Goal: Transaction & Acquisition: Book appointment/travel/reservation

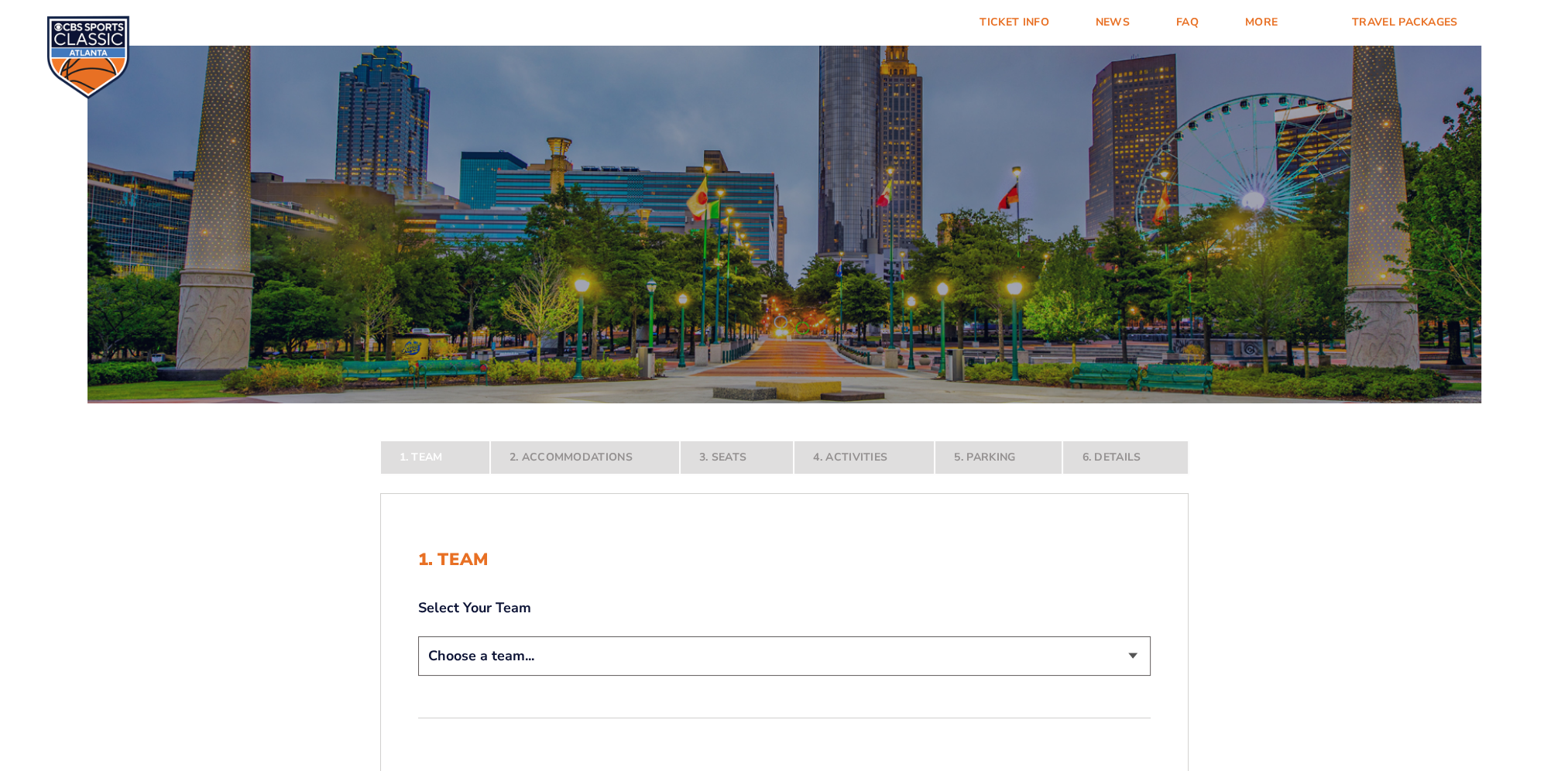
click at [1126, 662] on select "Choose a team... [US_STATE] Wildcats [US_STATE] State Buckeyes [US_STATE] Tar H…" at bounding box center [784, 657] width 732 height 40
select select "12956"
click at [418, 675] on select "Choose a team... [US_STATE] Wildcats [US_STATE] State Buckeyes [US_STATE] Tar H…" at bounding box center [784, 657] width 732 height 40
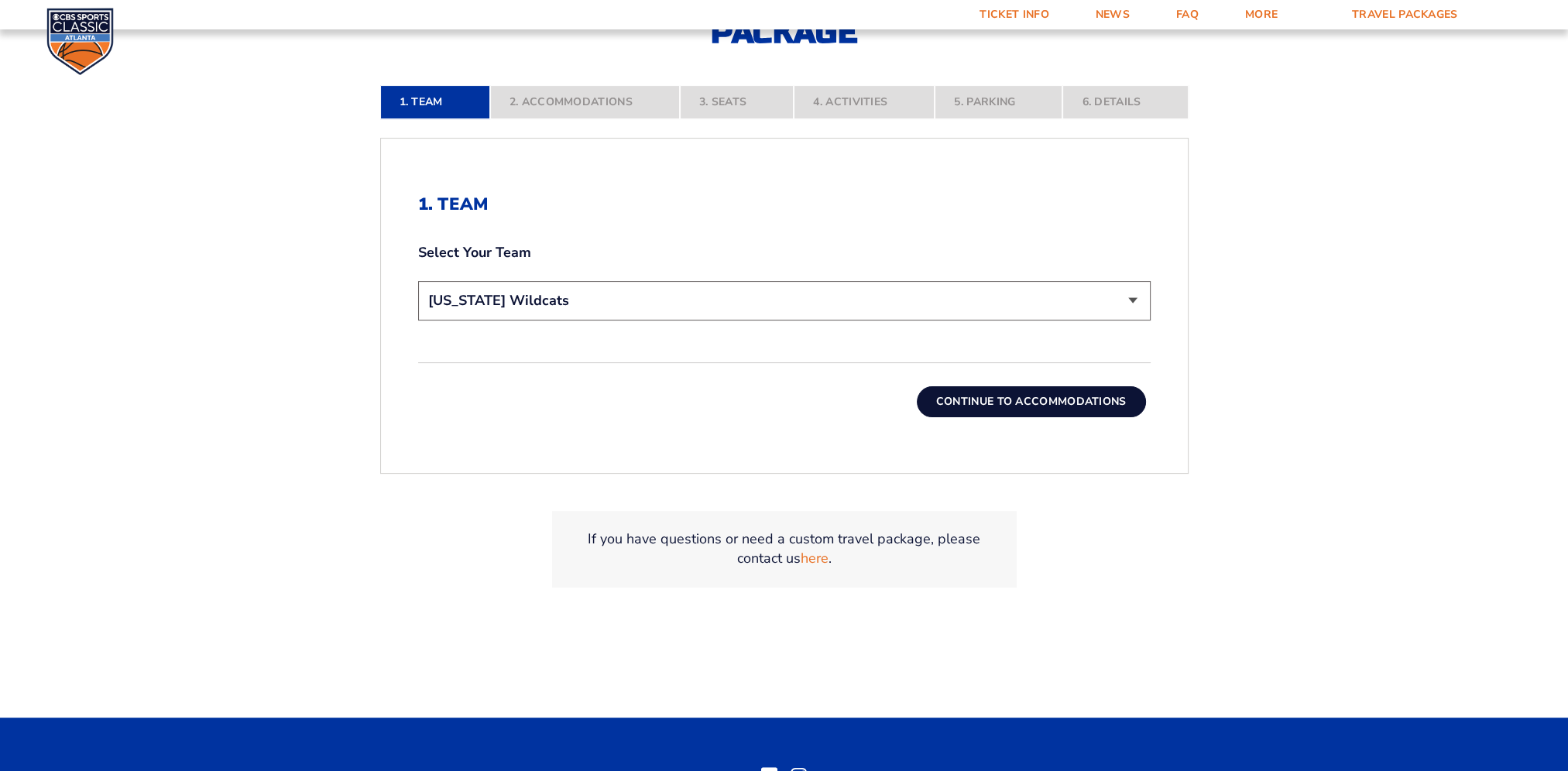
scroll to position [464, 0]
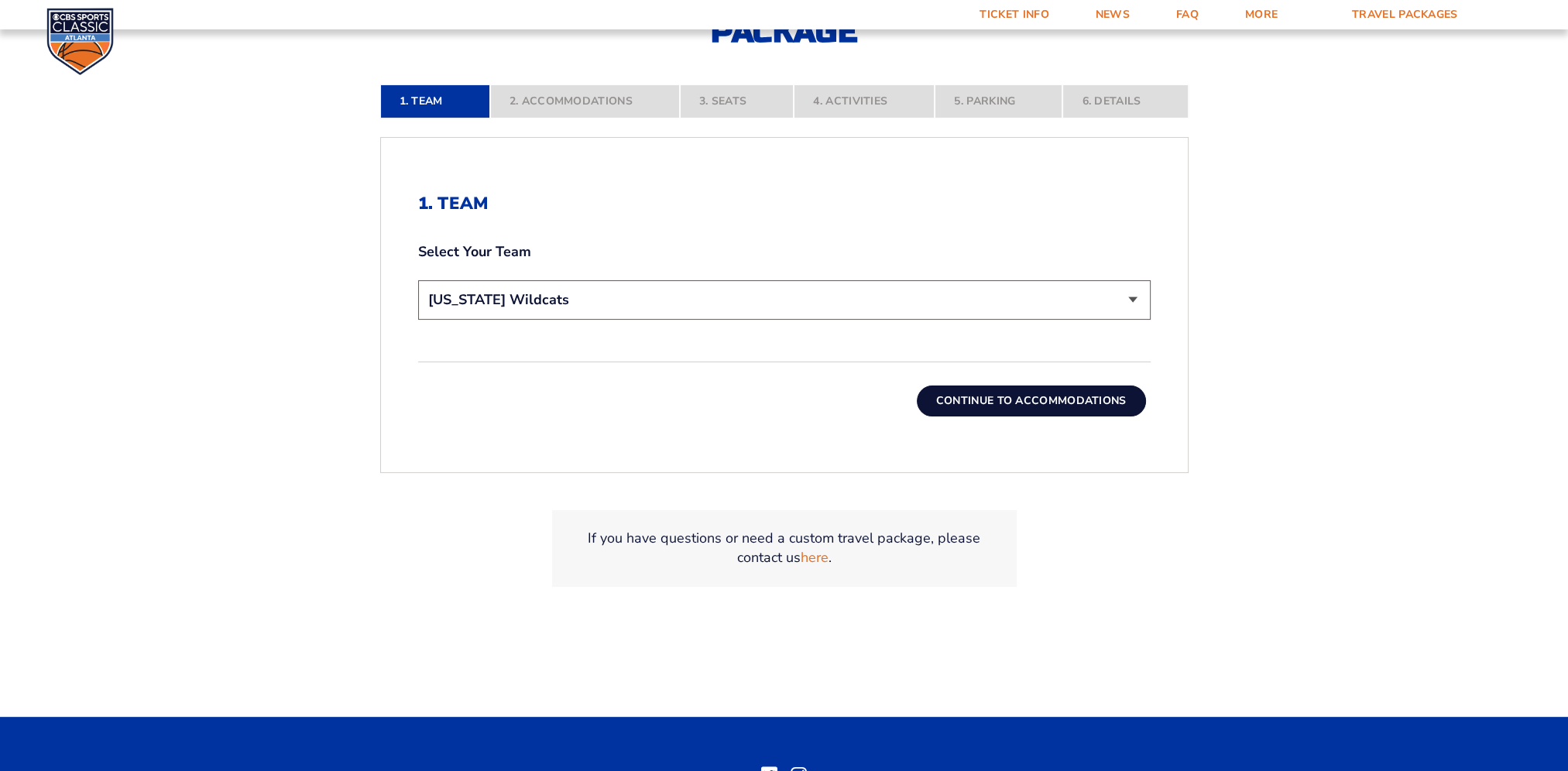
click at [1041, 401] on button "Continue To Accommodations" at bounding box center [1031, 401] width 229 height 31
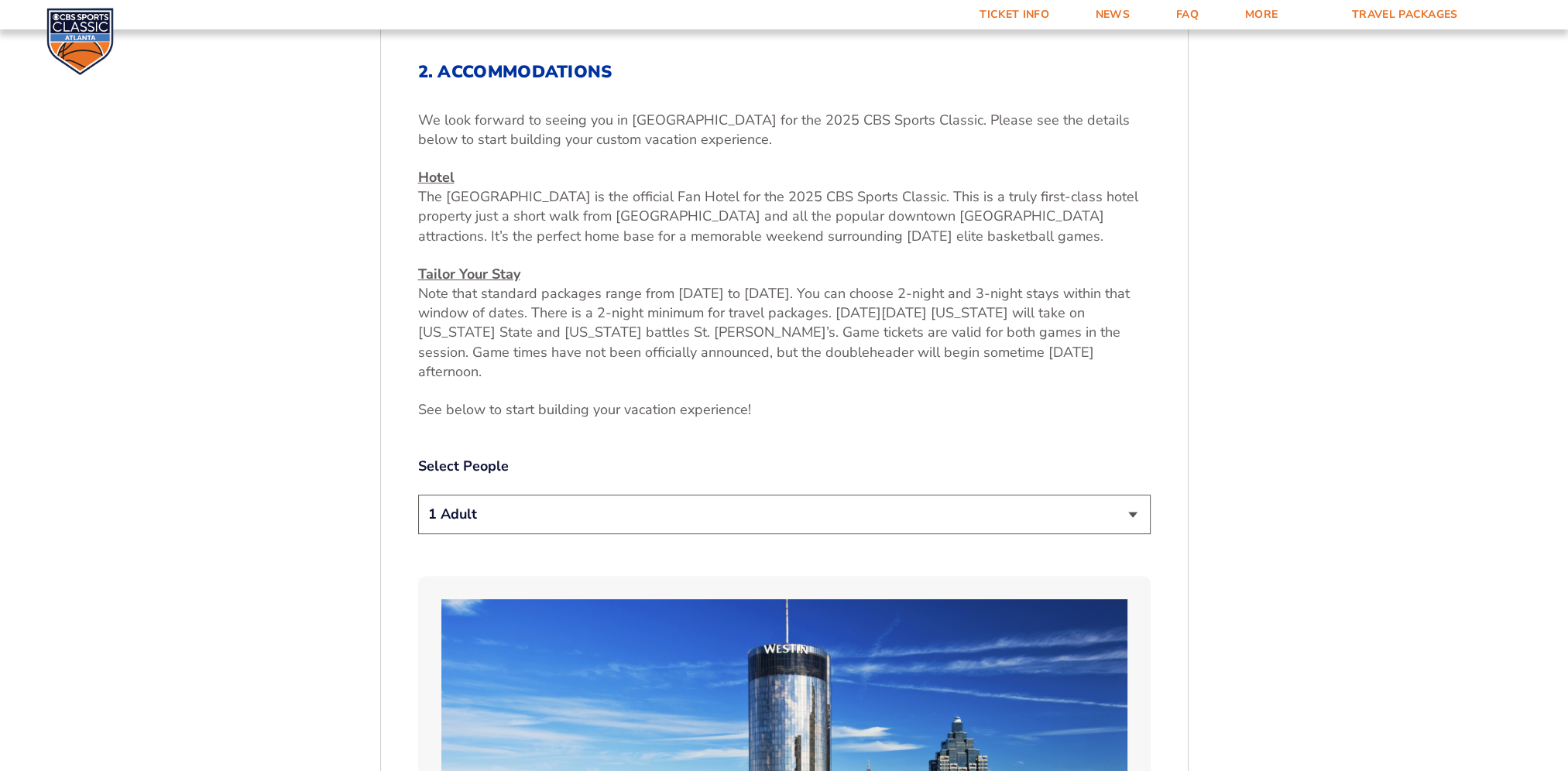
scroll to position [597, 0]
click at [1097, 496] on select "1 Adult 2 Adults 3 Adults 4 Adults 2 Adults + 1 Child 2 Adults + 2 Children 2 A…" at bounding box center [784, 514] width 732 height 40
select select "2 Adults"
click at [418, 494] on select "1 Adult 2 Adults 3 Adults 4 Adults 2 Adults + 1 Child 2 Adults + 2 Children 2 A…" at bounding box center [784, 514] width 732 height 40
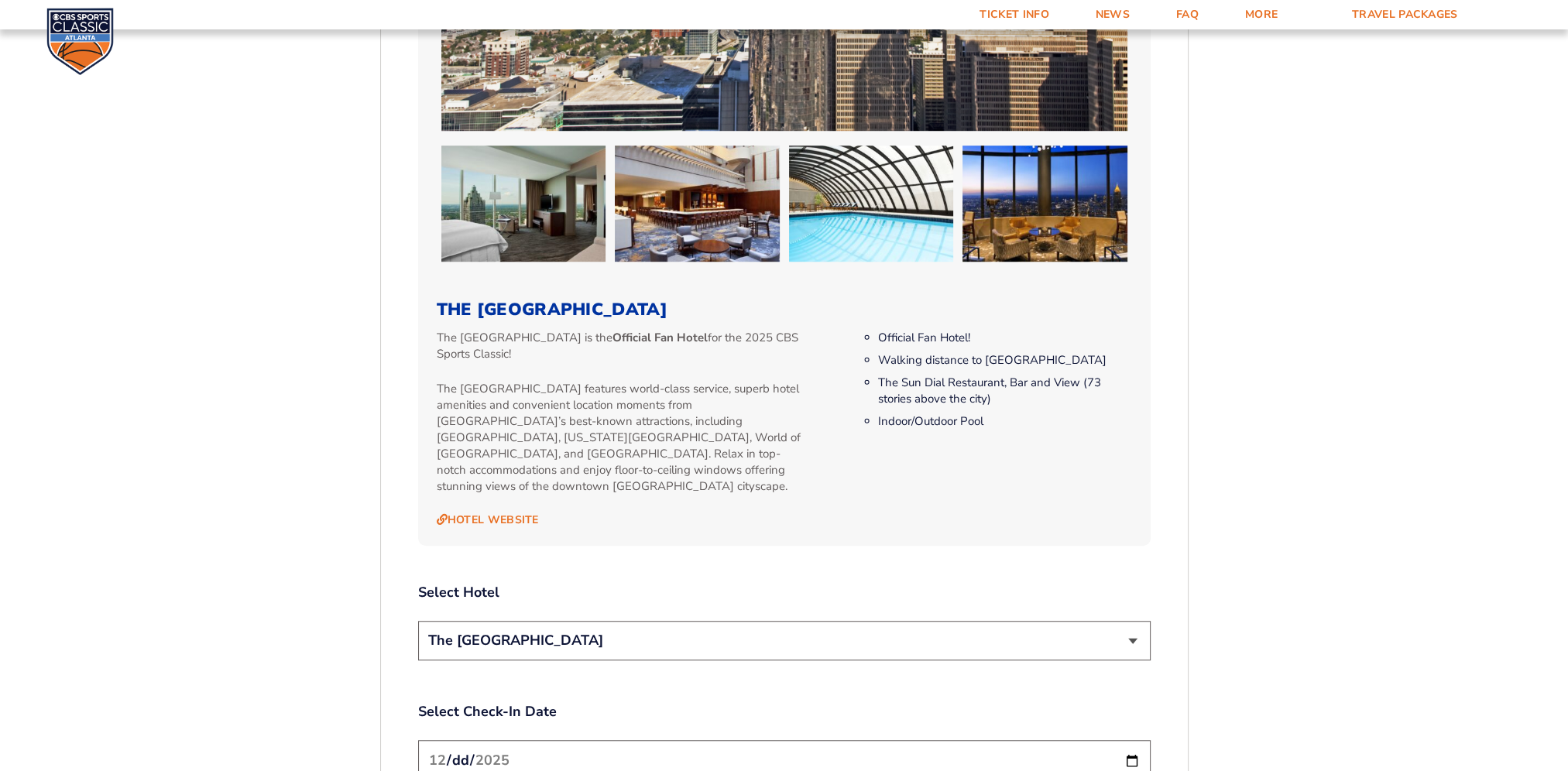
scroll to position [1603, 0]
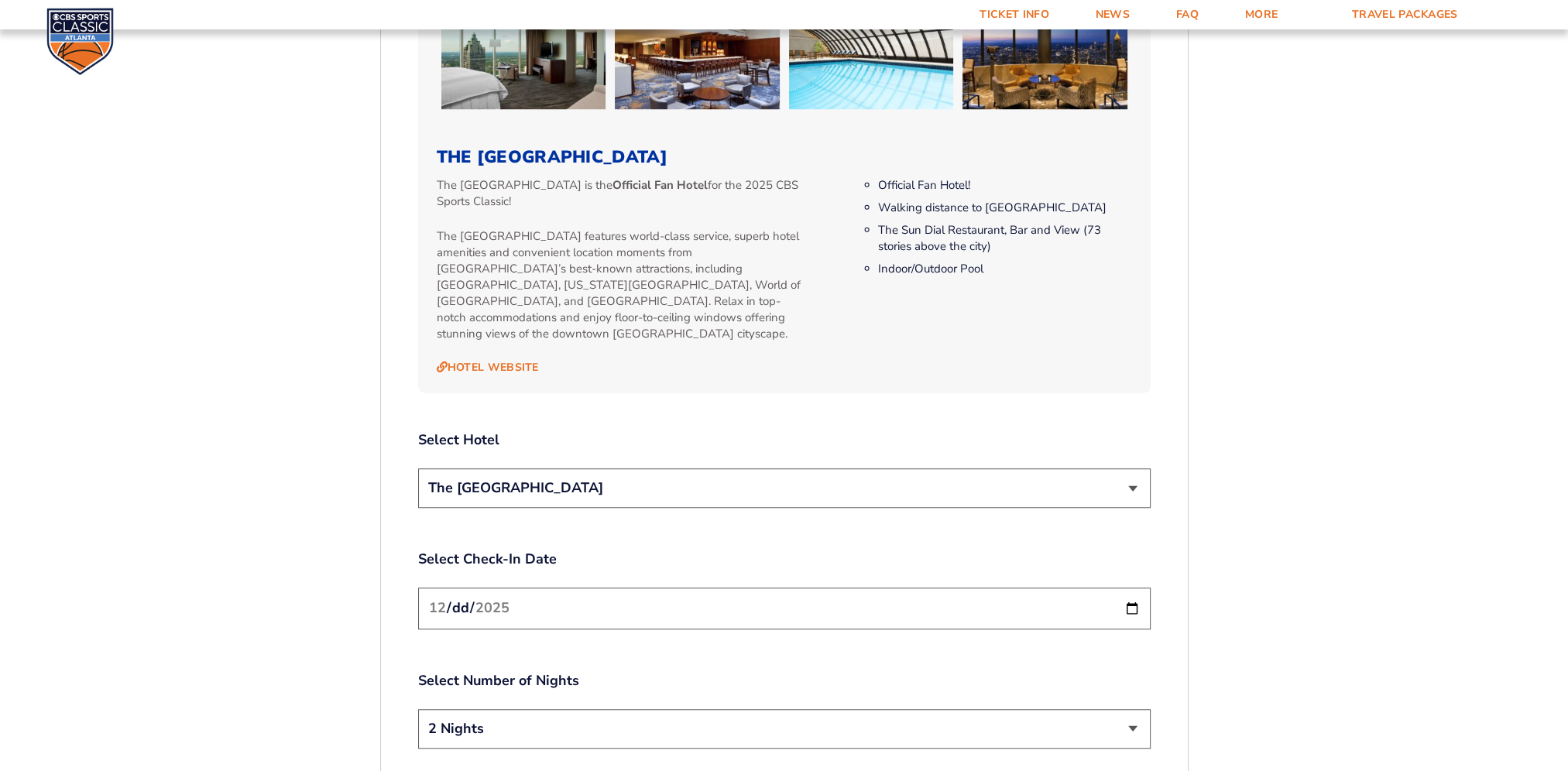
click at [1121, 468] on select "The [GEOGRAPHIC_DATA]" at bounding box center [784, 488] width 732 height 40
click at [1200, 496] on div "1. Team 2. Accommodations 3. Seats 4. Activities 5. Parking 6. Details 1. Team …" at bounding box center [784, 326] width 883 height 2837
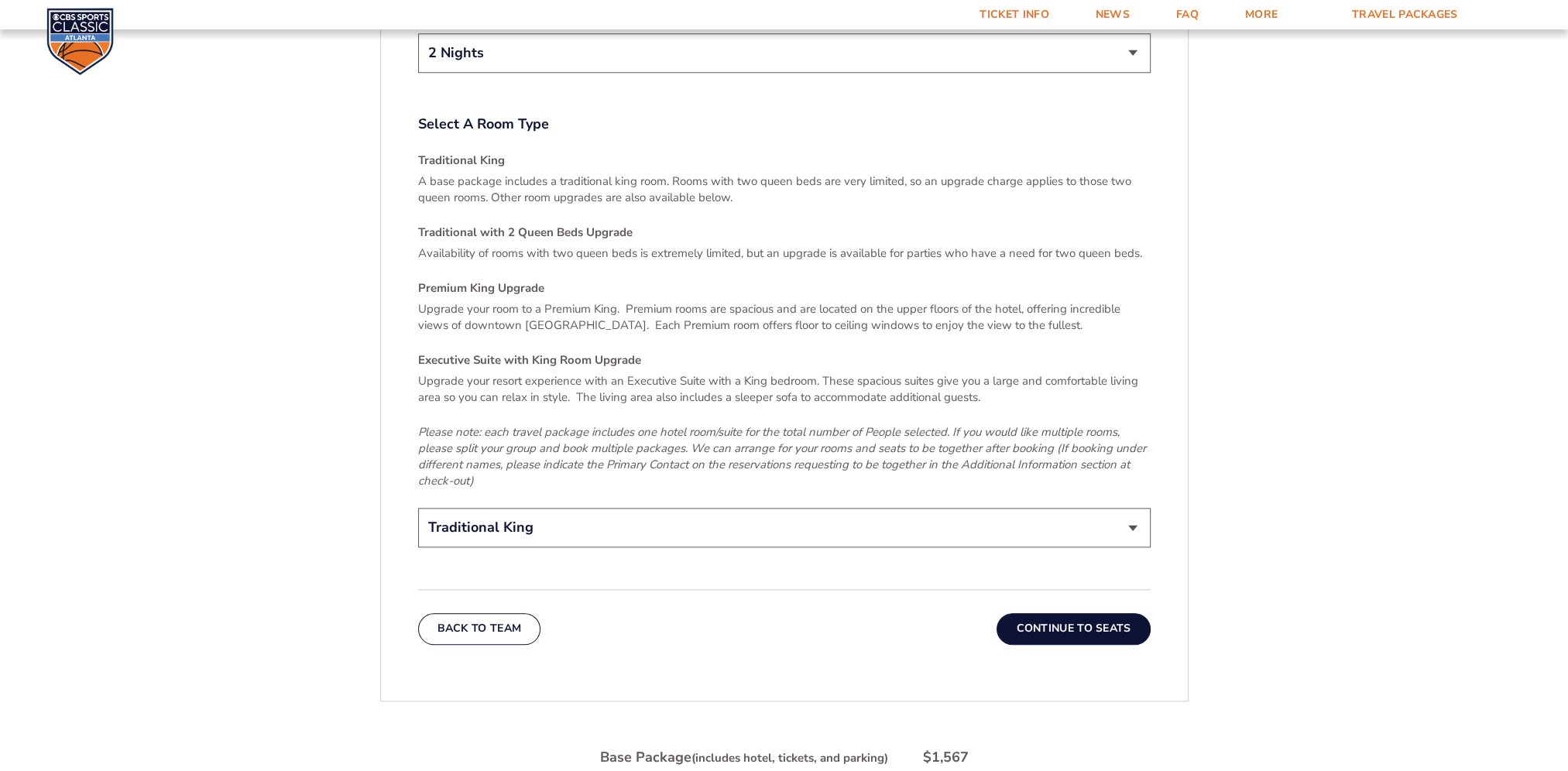
scroll to position [2300, 0]
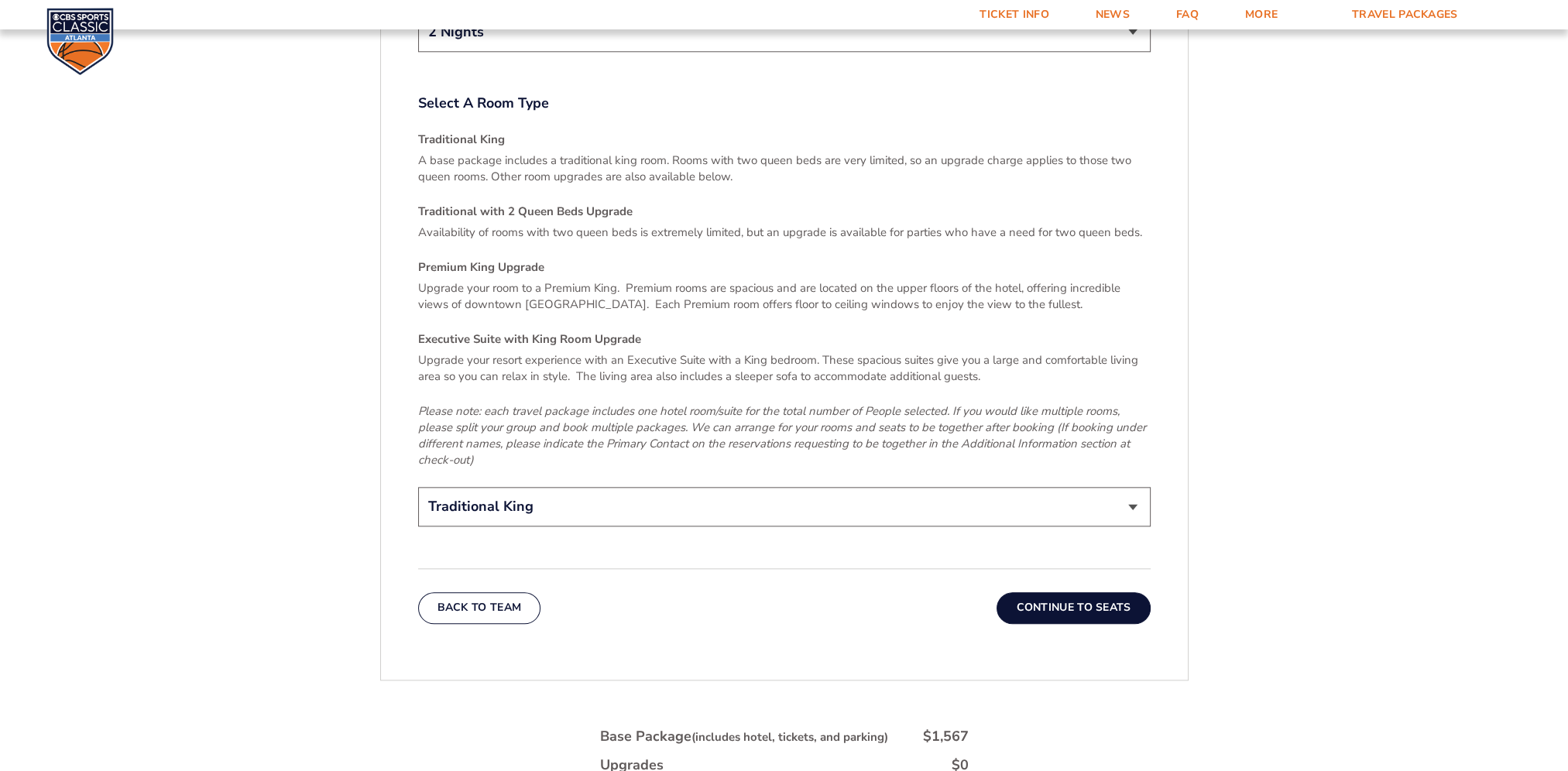
click at [1126, 487] on select "Traditional King Traditional with 2 Queen Beds Upgrade (+$45 per night) Premium…" at bounding box center [784, 507] width 732 height 40
click at [1130, 487] on select "Traditional King Traditional with 2 Queen Beds Upgrade (+$45 per night) Premium…" at bounding box center [784, 507] width 732 height 40
select select "Premium King Upgrade"
click at [418, 487] on select "Traditional King Traditional with 2 Queen Beds Upgrade (+$45 per night) Premium…" at bounding box center [784, 507] width 732 height 40
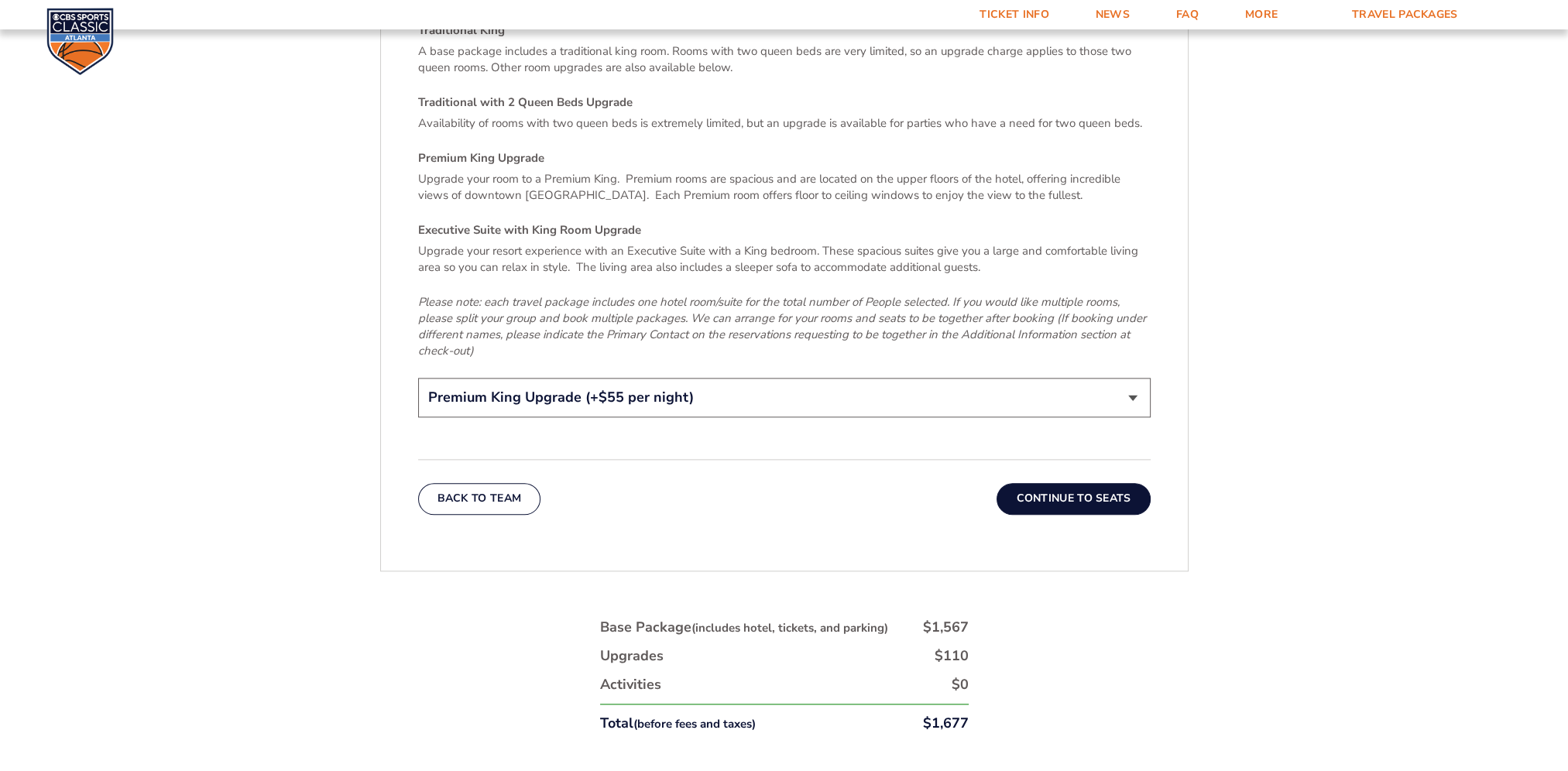
scroll to position [2455, 0]
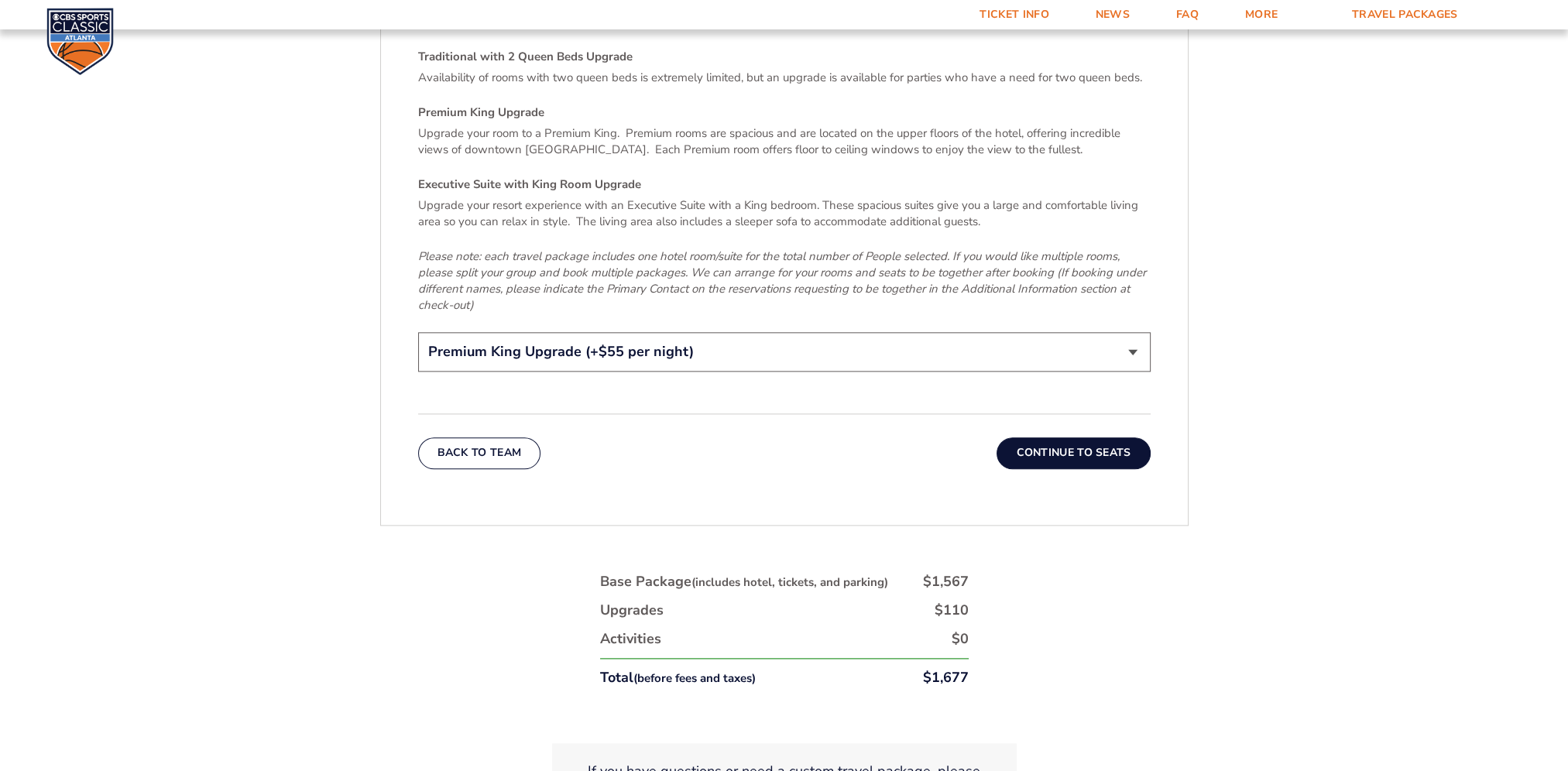
click at [1064, 437] on button "Continue To Seats" at bounding box center [1073, 452] width 153 height 31
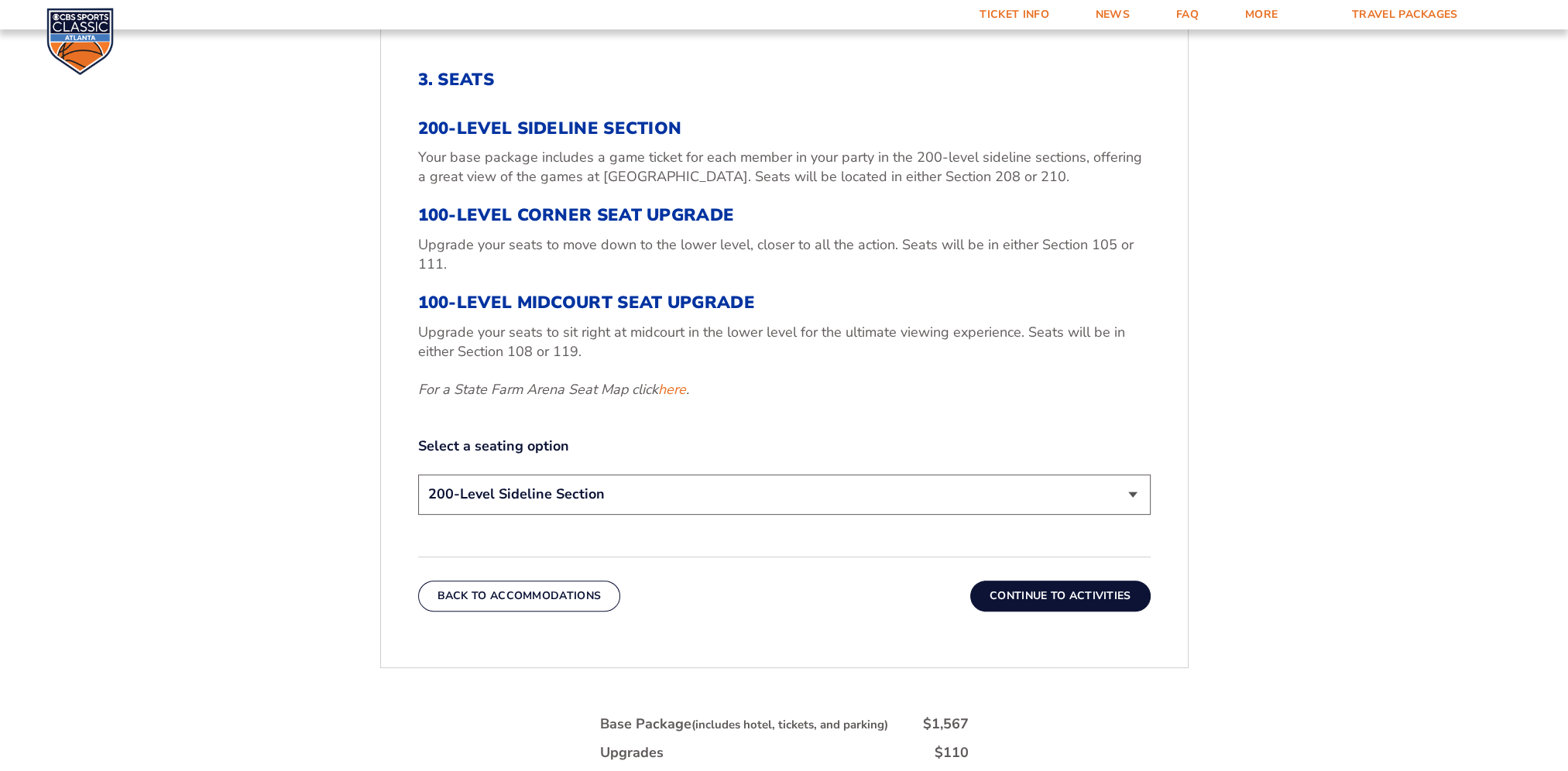
scroll to position [597, 0]
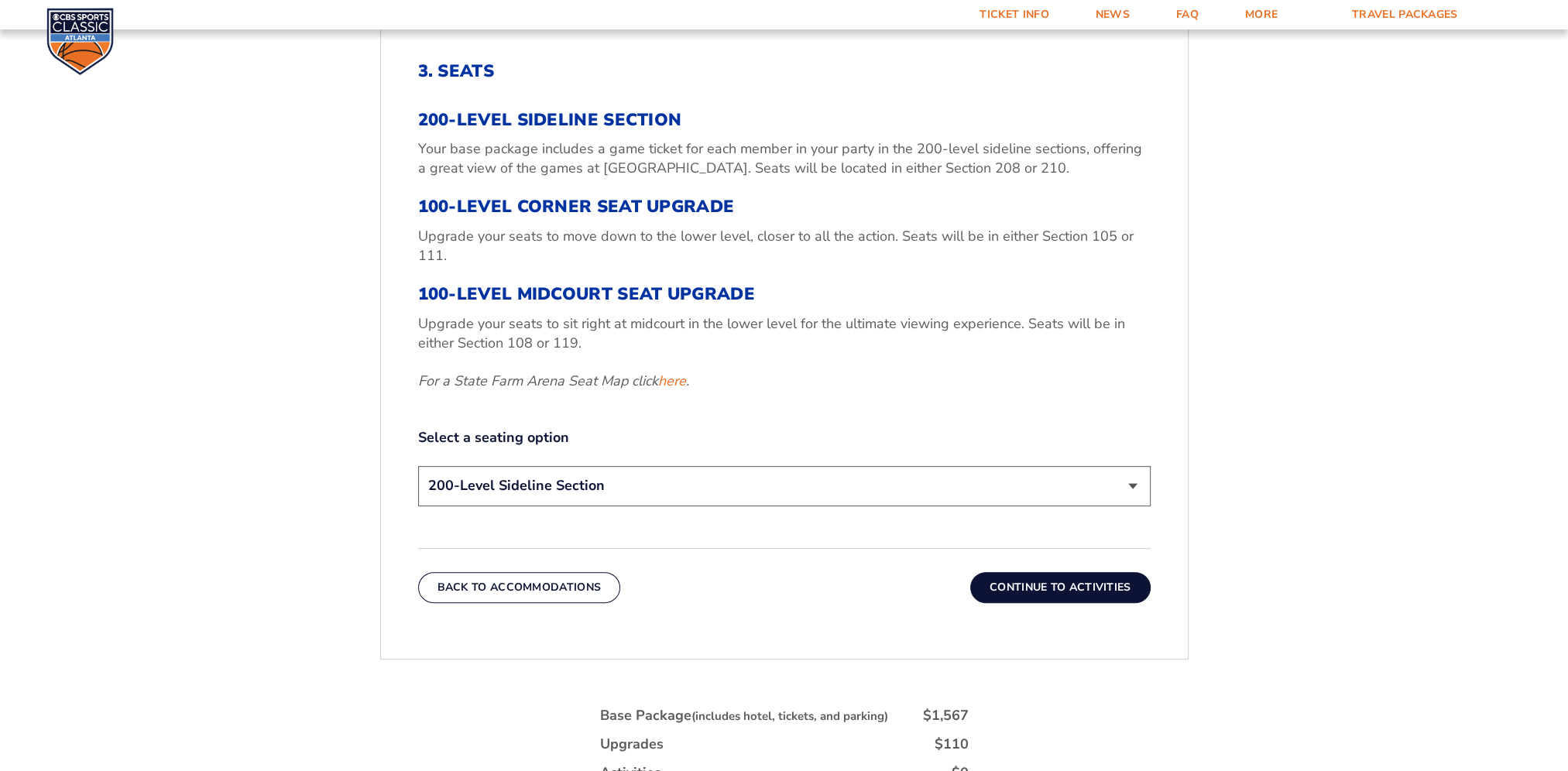
click at [1134, 487] on select "200-Level Sideline Section 100-Level Corner Seat Upgrade (+$120 per person) 100…" at bounding box center [784, 486] width 732 height 40
click at [418, 466] on select "200-Level Sideline Section 100-Level Corner Seat Upgrade (+$120 per person) 100…" at bounding box center [784, 486] width 732 height 40
click at [1060, 596] on button "Continue To Activities" at bounding box center [1060, 587] width 181 height 31
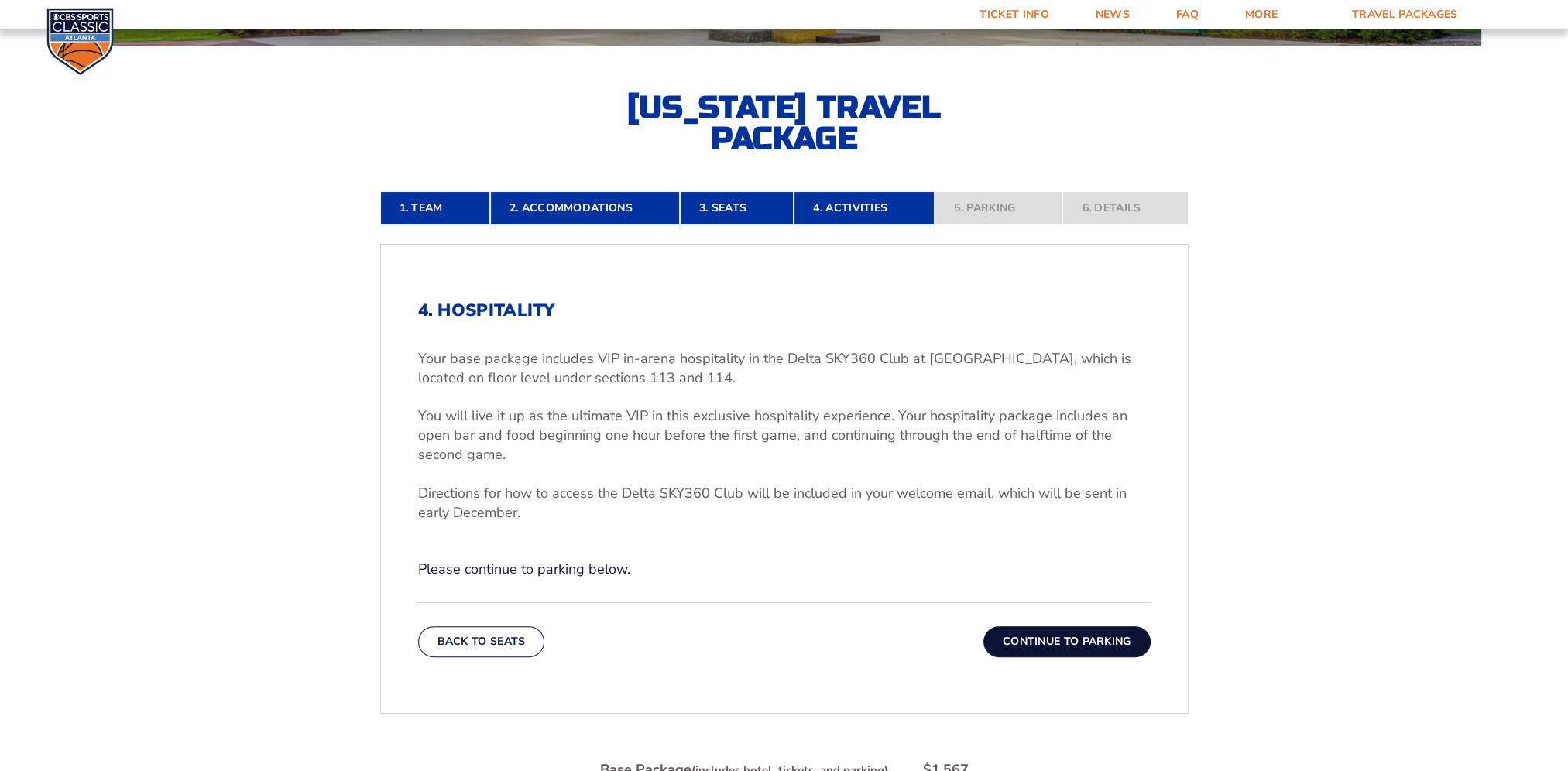
scroll to position [364, 0]
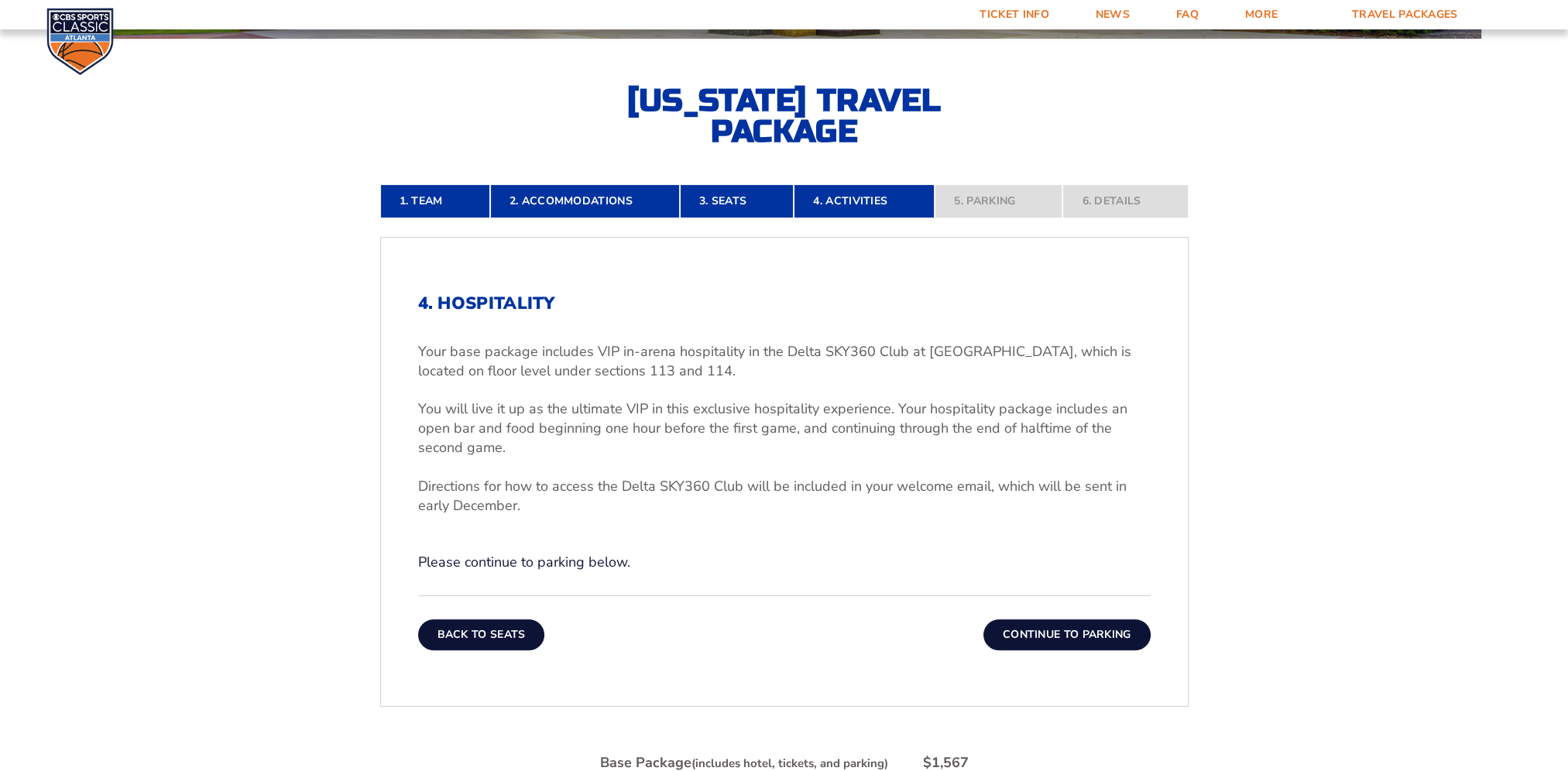
click at [450, 633] on button "Back To Seats" at bounding box center [482, 635] width 127 height 31
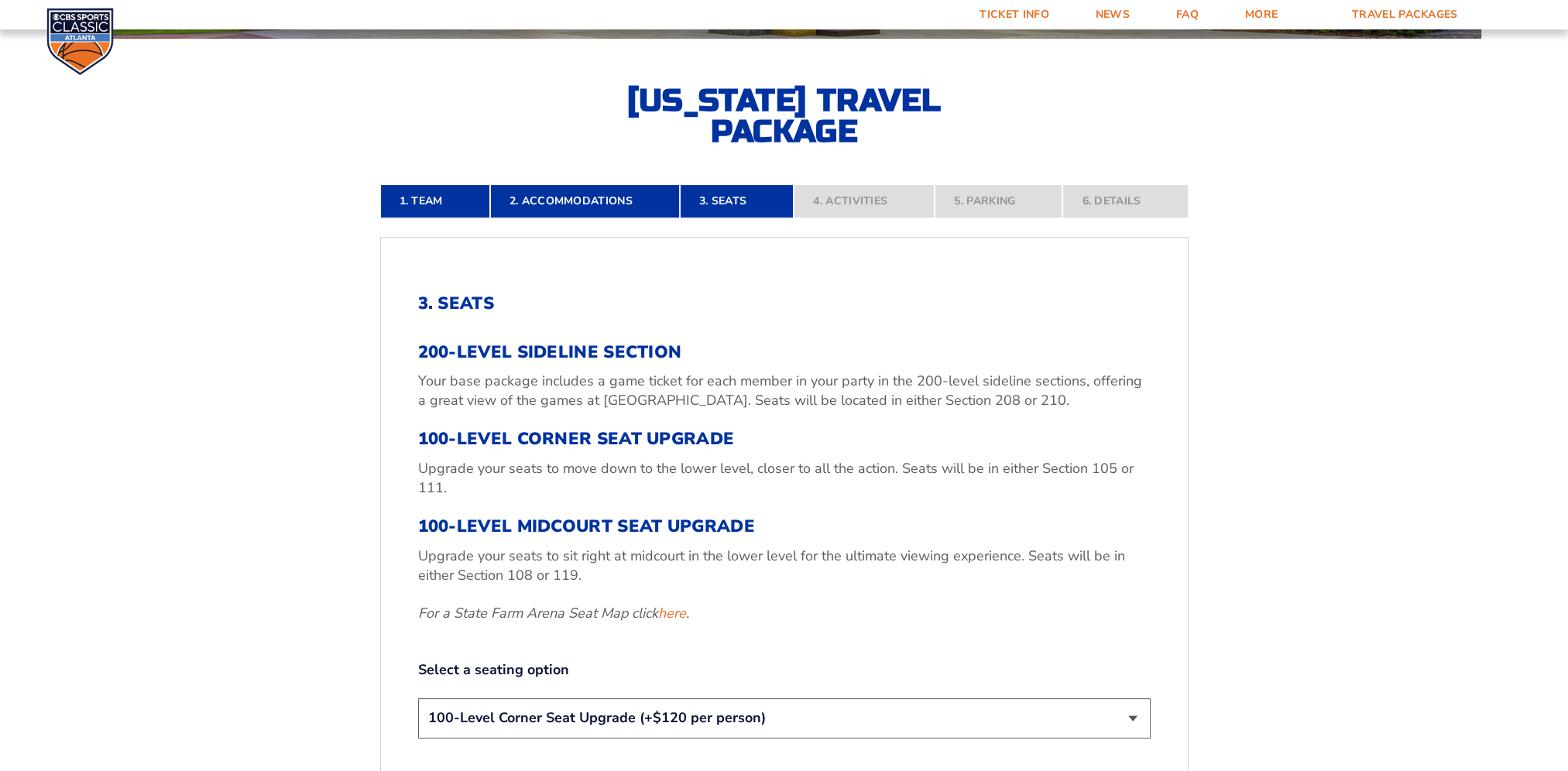
click at [1132, 719] on select "200-Level Sideline Section 100-Level Corner Seat Upgrade (+$120 per person) 100…" at bounding box center [784, 718] width 732 height 40
click at [418, 698] on select "200-Level Sideline Section 100-Level Corner Seat Upgrade (+$120 per person) 100…" at bounding box center [784, 718] width 732 height 40
click at [668, 614] on link "here" at bounding box center [672, 613] width 27 height 19
click at [676, 612] on link "here" at bounding box center [672, 613] width 27 height 19
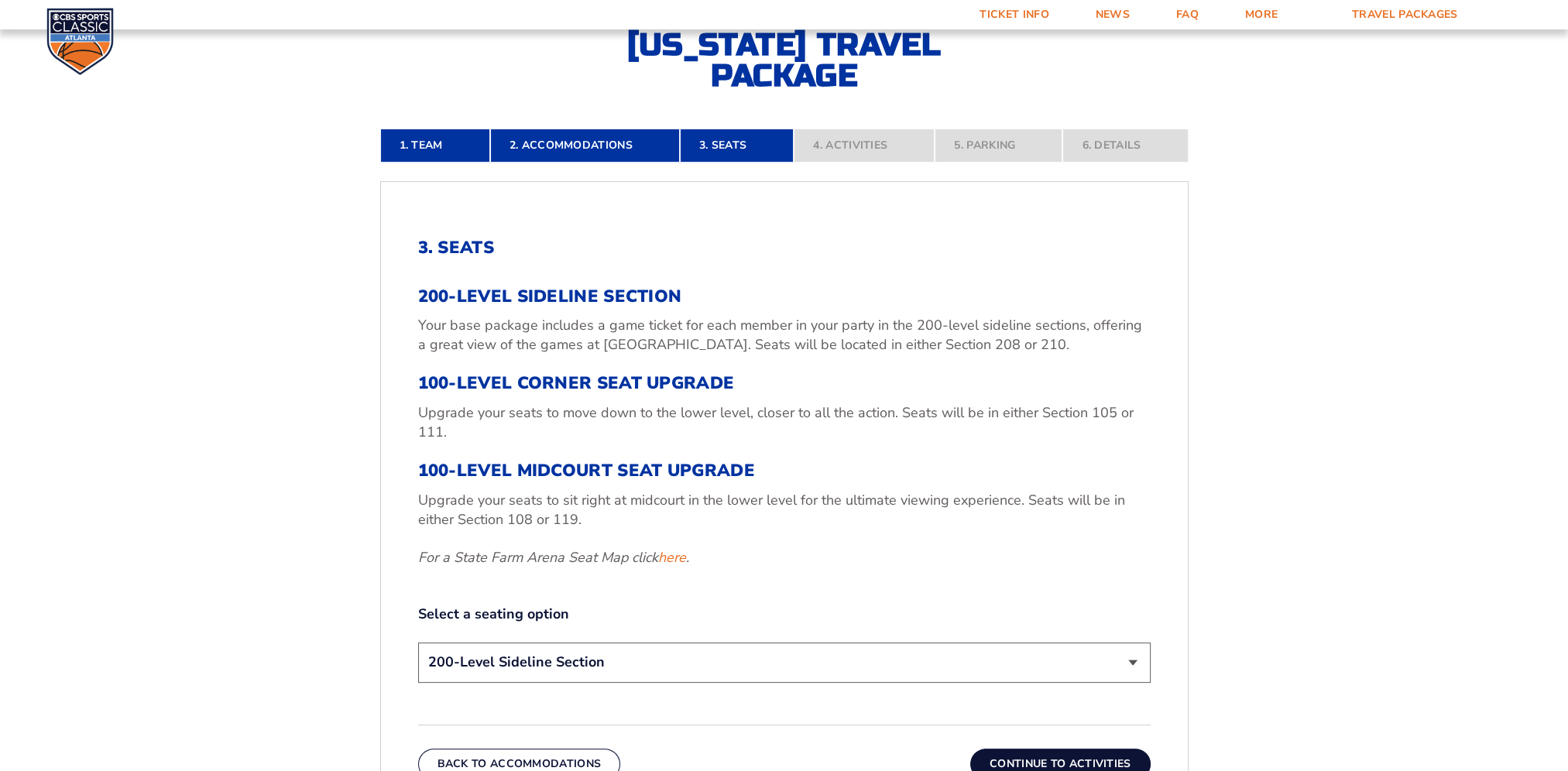
scroll to position [519, 0]
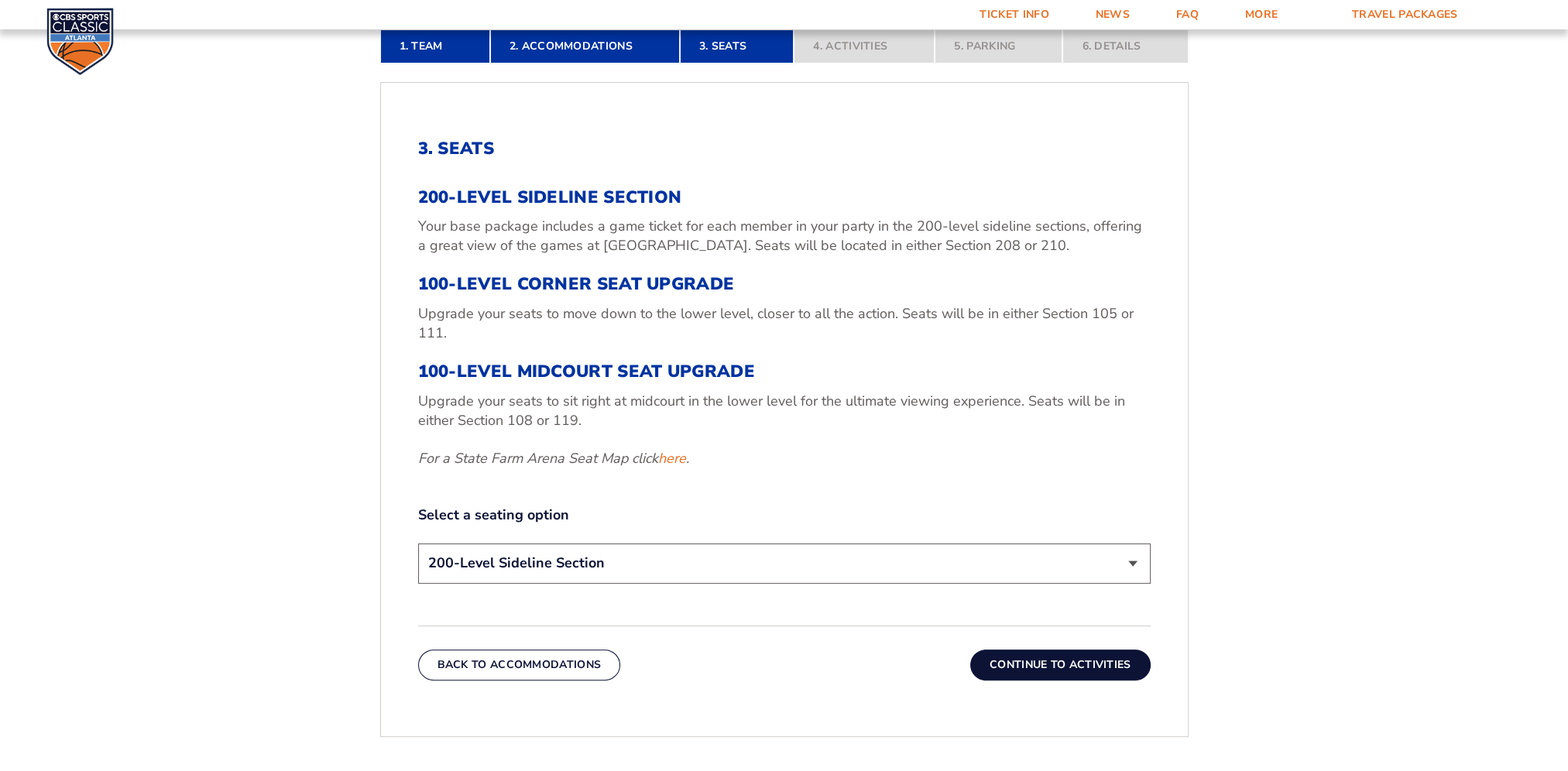
click at [1128, 560] on select "200-Level Sideline Section 100-Level Corner Seat Upgrade (+$120 per person) 100…" at bounding box center [784, 564] width 732 height 40
select select "100-Level Corner Seat Upgrade"
click at [418, 544] on select "200-Level Sideline Section 100-Level Corner Seat Upgrade (+$120 per person) 100…" at bounding box center [784, 564] width 732 height 40
click at [1054, 675] on button "Continue To Activities" at bounding box center [1060, 665] width 181 height 31
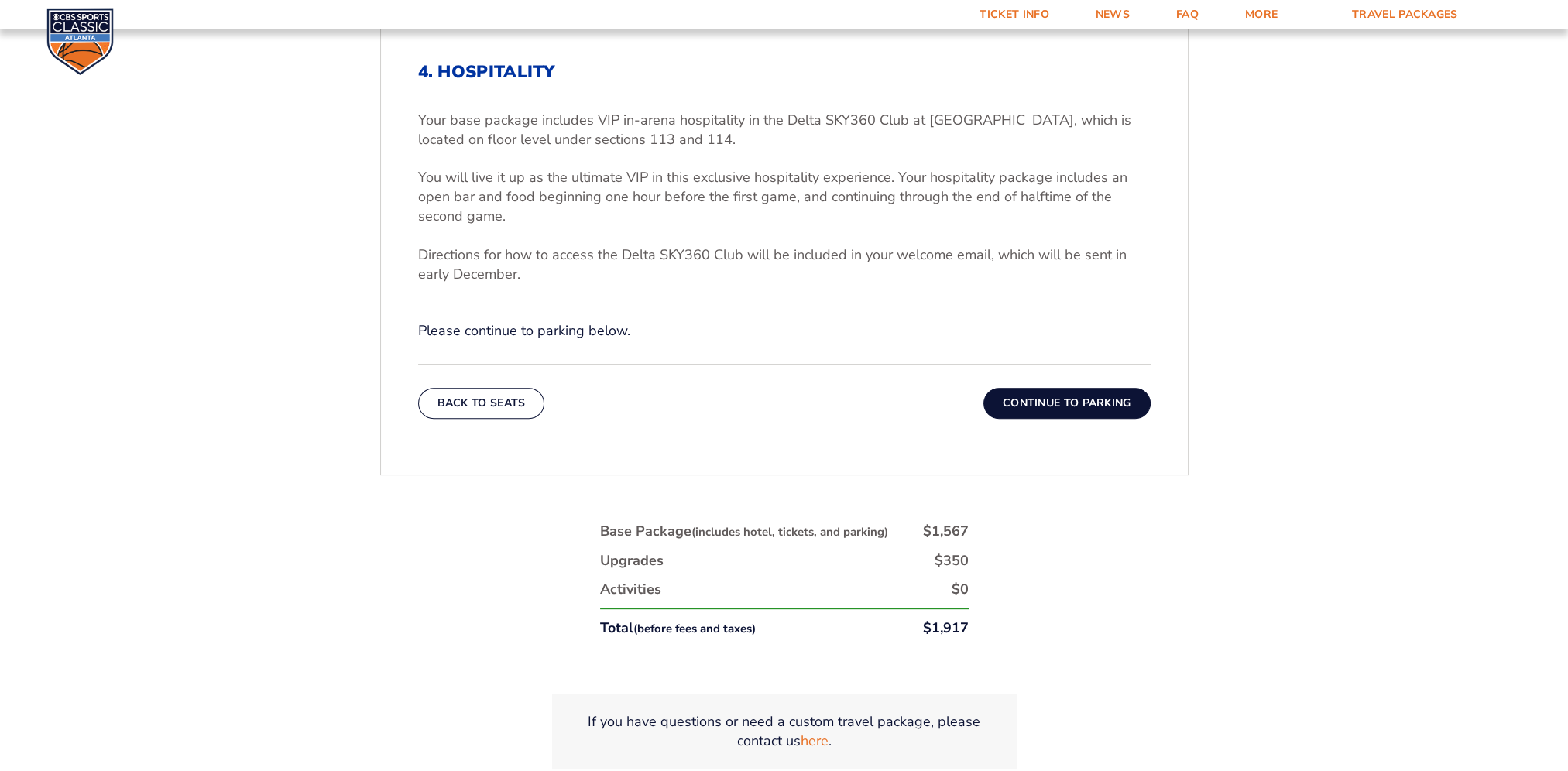
scroll to position [597, 0]
click at [1064, 402] on button "Continue To Parking" at bounding box center [1066, 402] width 167 height 31
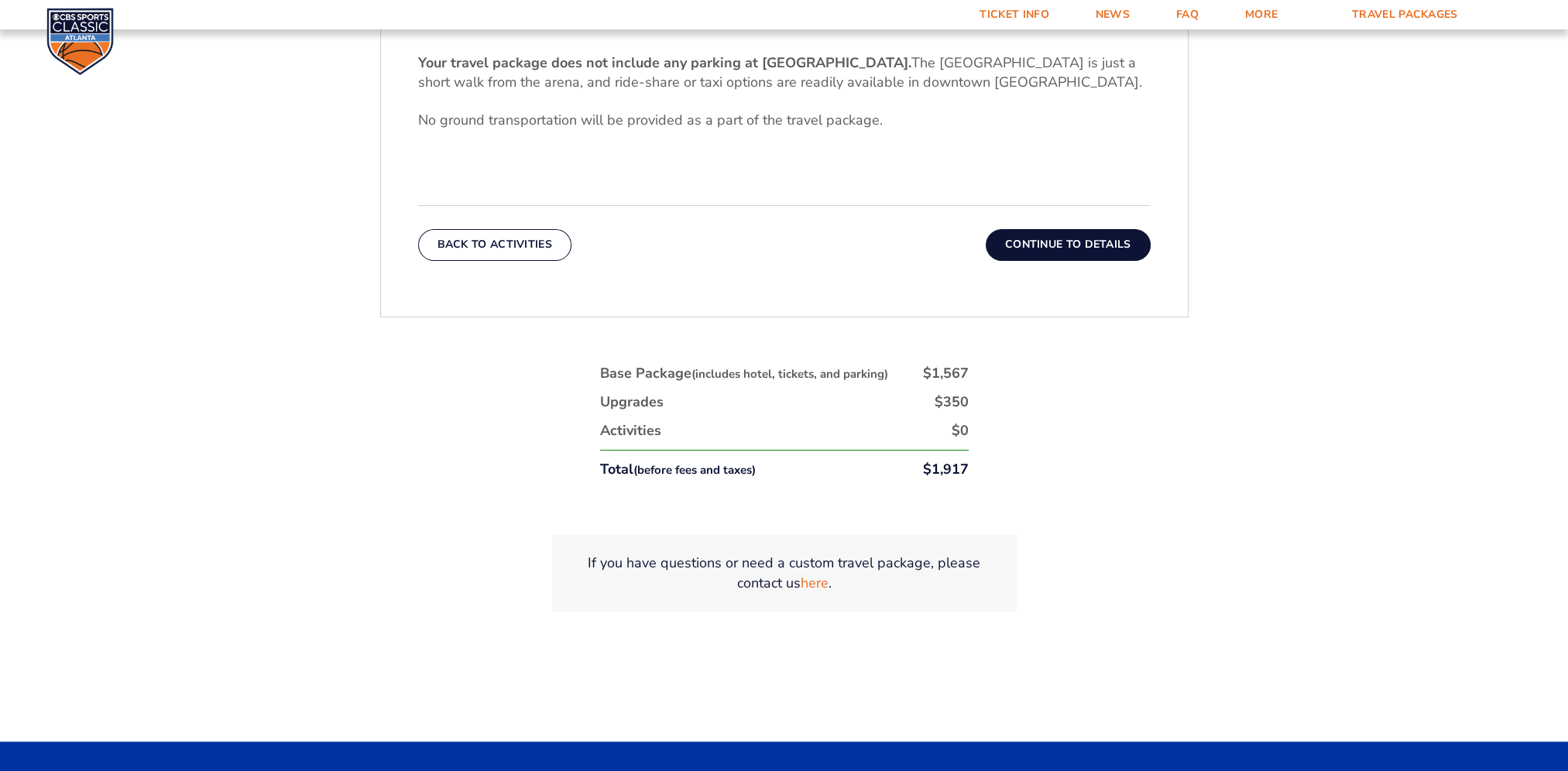
scroll to position [675, 0]
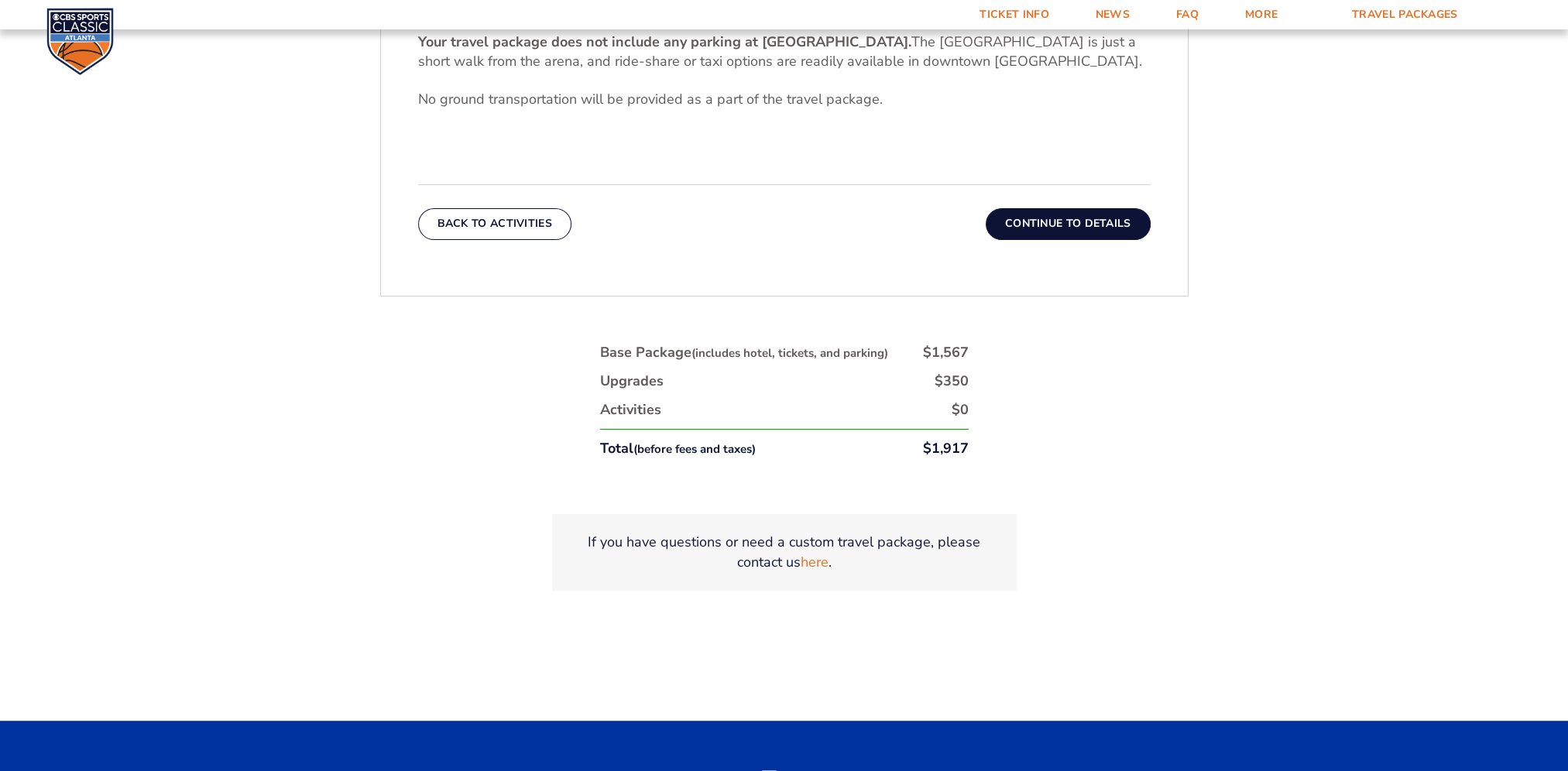
click at [1063, 228] on button "Continue To Details" at bounding box center [1068, 223] width 165 height 31
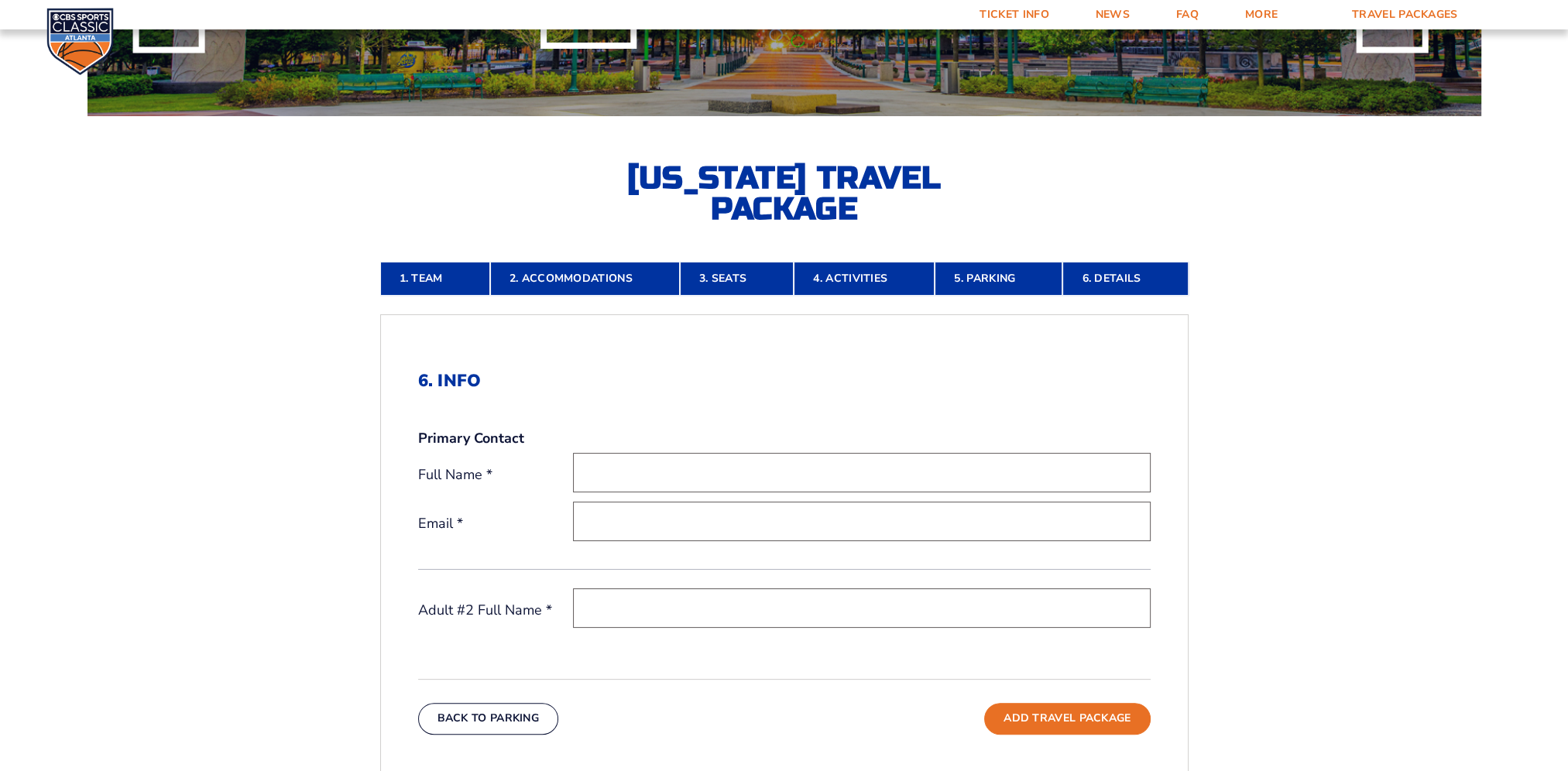
scroll to position [0, 0]
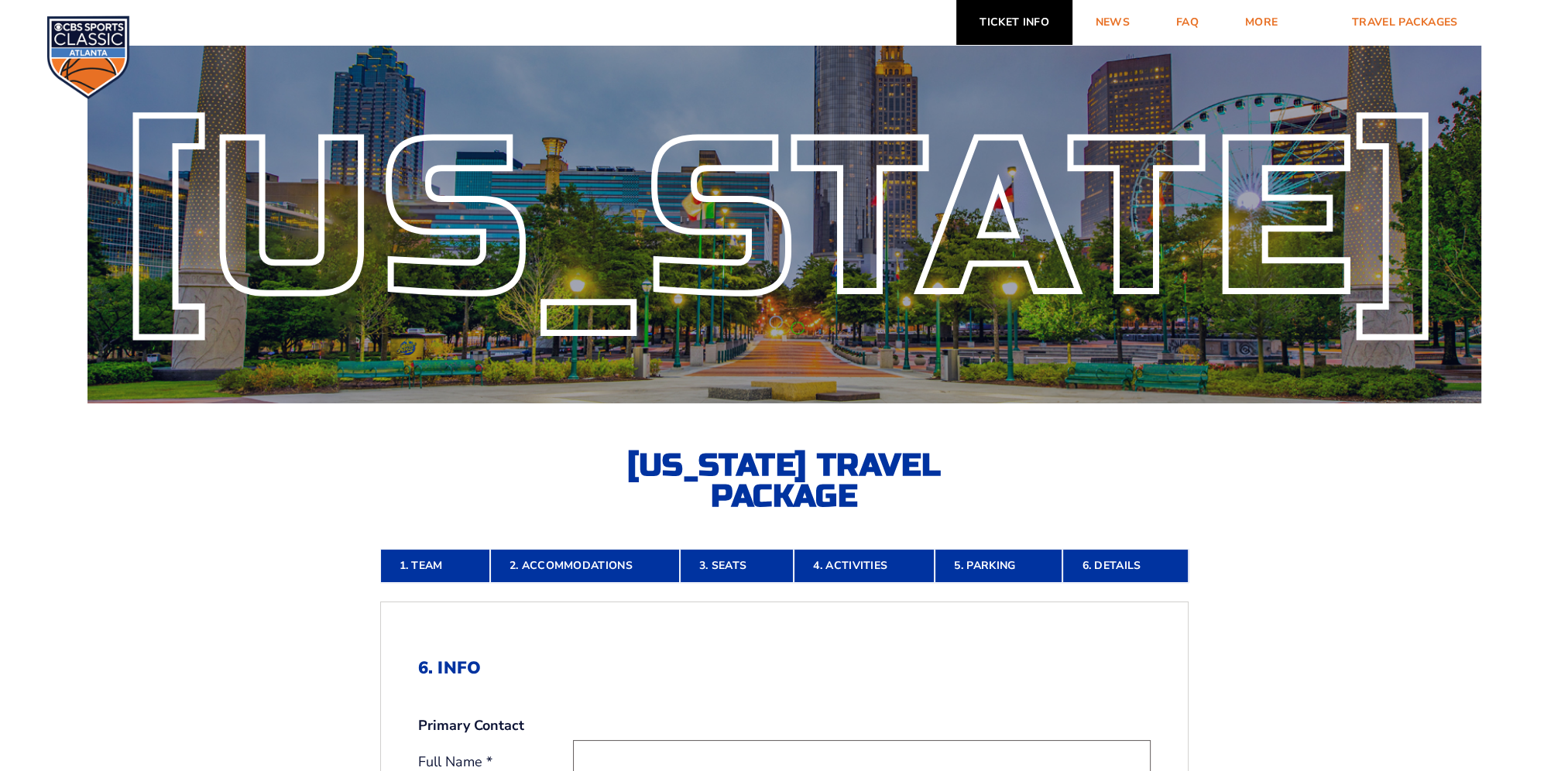
click at [1006, 29] on link "Ticket Info" at bounding box center [1014, 22] width 115 height 44
